Goal: Go to known website: Go to known website

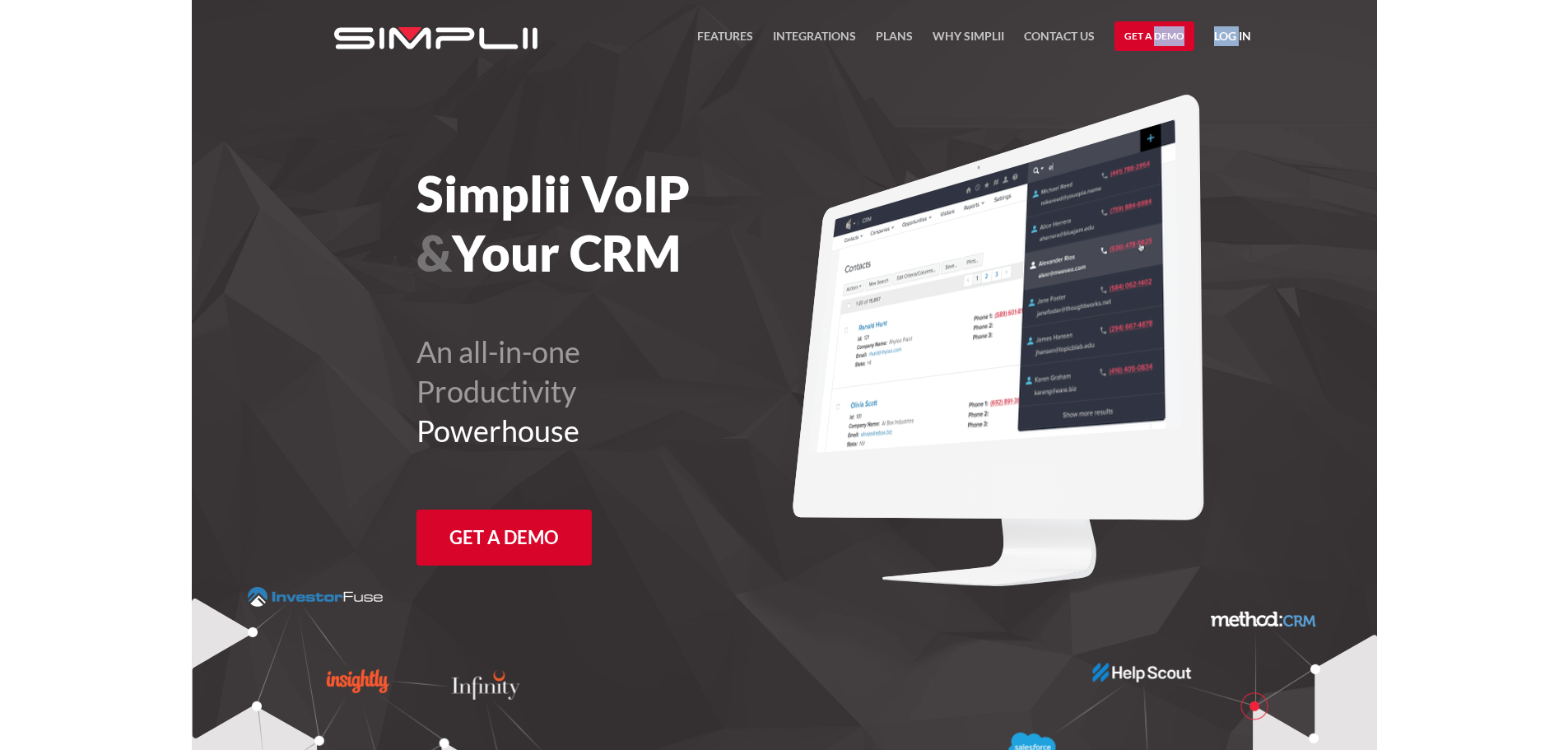
click at [1239, 24] on nav "FEATURES Integrations Products Plans Why Simplii Contact US Master Agreement Ge…" at bounding box center [973, 36] width 554 height 73
click at [1241, 31] on link "Log in" at bounding box center [1232, 39] width 37 height 25
click at [1229, 101] on link "Payment Portal" at bounding box center [1190, 111] width 100 height 26
click at [1225, 117] on link "Payment Portal" at bounding box center [1190, 111] width 100 height 26
click at [1240, 37] on link "Log in" at bounding box center [1232, 39] width 37 height 25
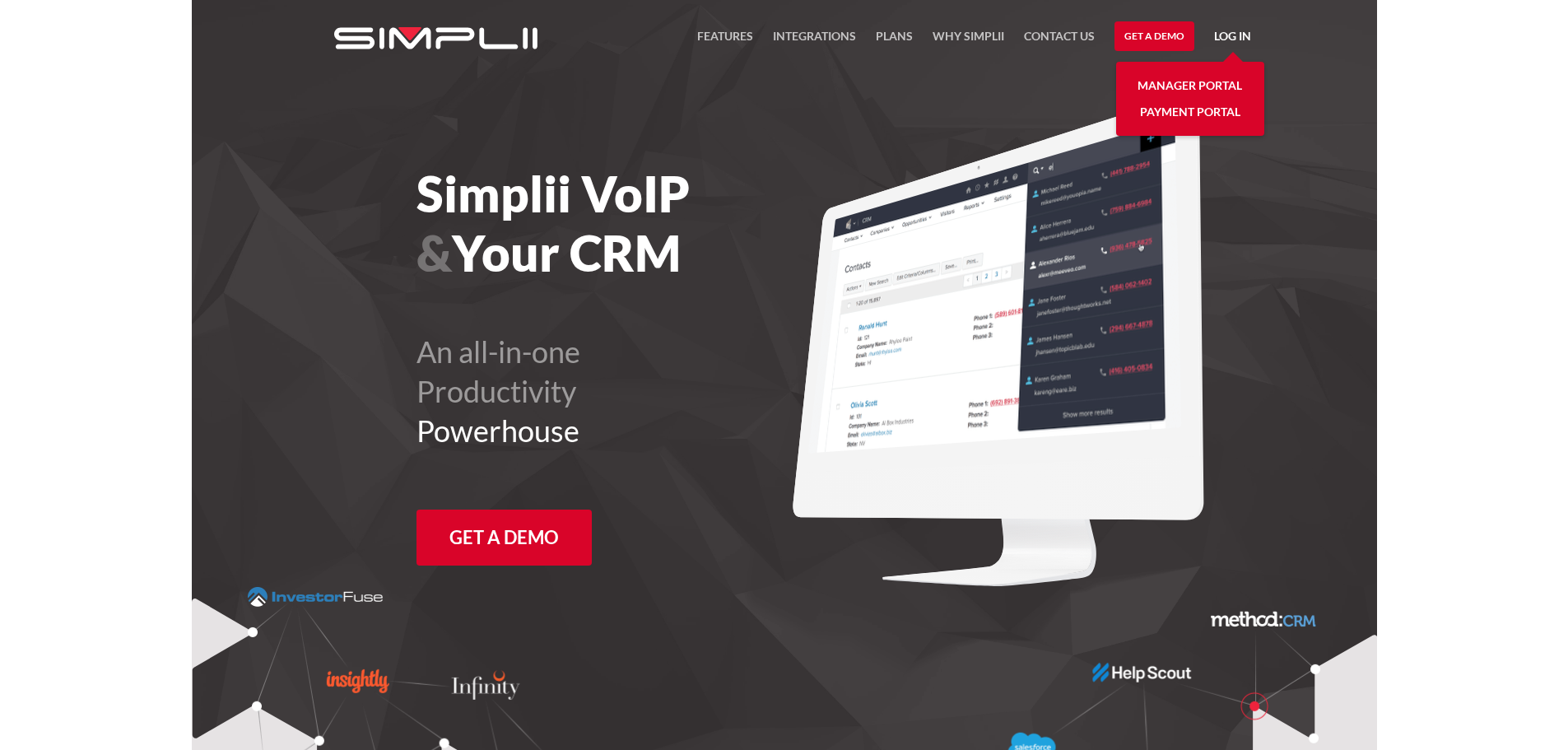
click at [1217, 109] on link "Payment Portal" at bounding box center [1190, 111] width 100 height 26
click at [1226, 25] on nav "FEATURES Integrations Products Plans Why Simplii Contact US Master Agreement Ge…" at bounding box center [973, 36] width 554 height 73
click at [1228, 31] on link "Log in" at bounding box center [1232, 39] width 37 height 25
click at [1228, 91] on link "Manager Portal" at bounding box center [1189, 85] width 105 height 26
